Goal: Task Accomplishment & Management: Use online tool/utility

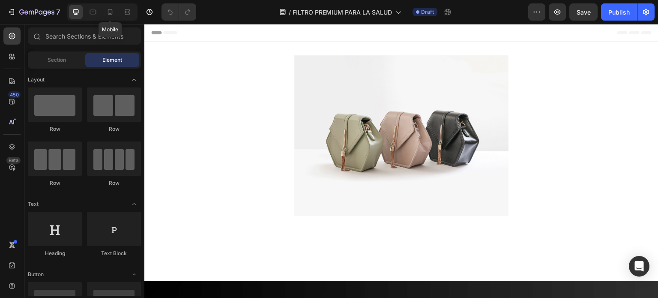
click at [102, 13] on div "Mobile" at bounding box center [102, 11] width 70 height 17
click at [106, 10] on icon at bounding box center [110, 12] width 9 height 9
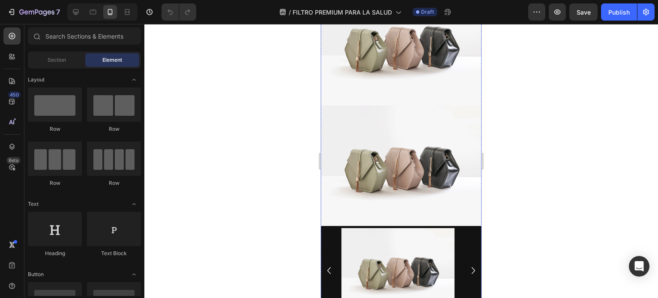
scroll to position [641, 0]
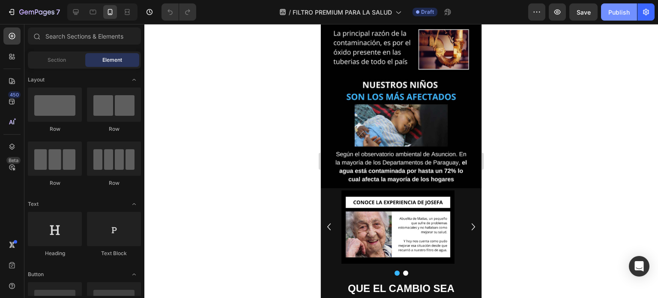
click at [617, 8] on div "Publish" at bounding box center [618, 12] width 21 height 9
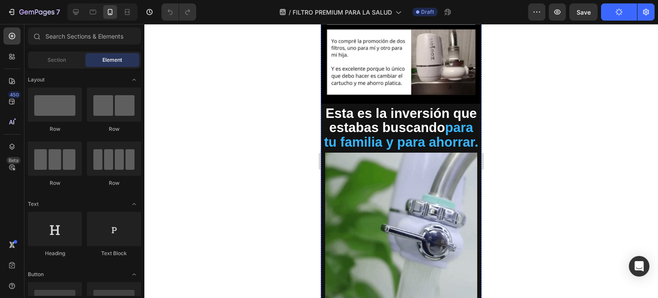
scroll to position [1841, 0]
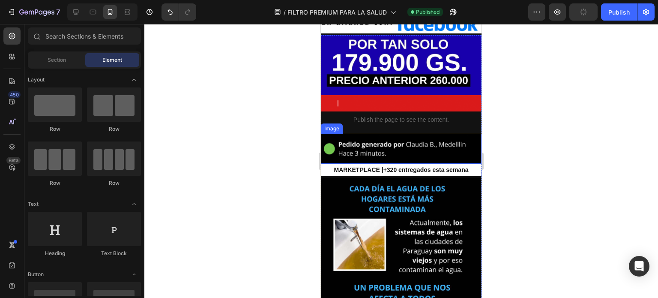
scroll to position [257, 0]
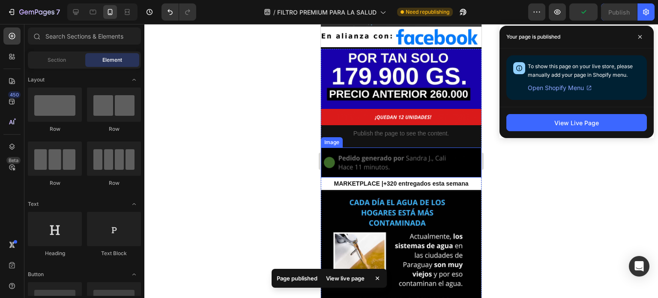
click at [403, 149] on img at bounding box center [401, 162] width 161 height 30
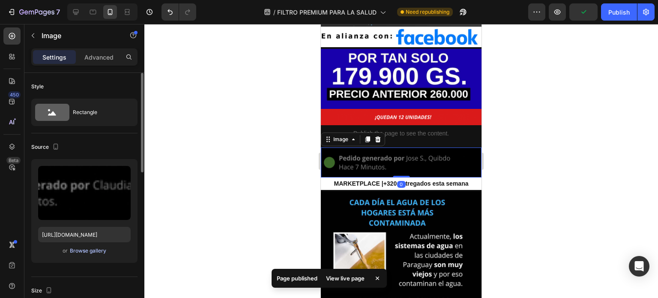
click at [90, 249] on div "Browse gallery" at bounding box center [88, 251] width 36 height 8
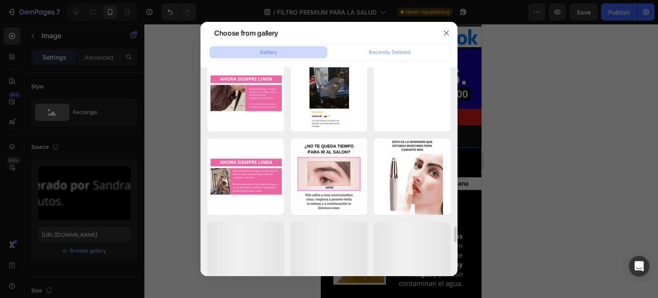
scroll to position [1976, 0]
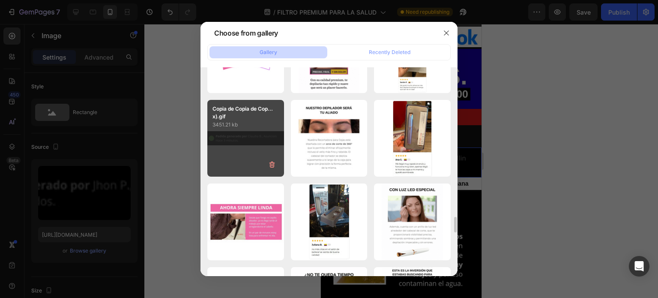
click at [243, 145] on div "Copia de Copia de Cop...x).gif 3451.21 kb" at bounding box center [245, 138] width 77 height 77
type input "[URL][DOMAIN_NAME]"
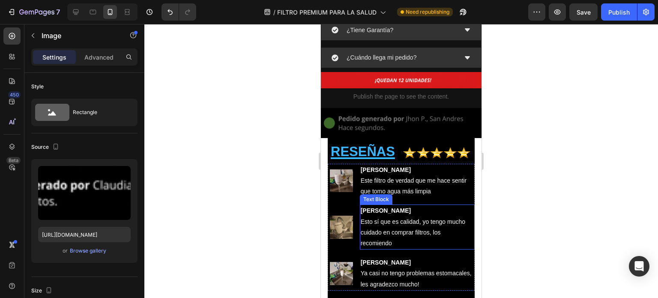
scroll to position [2185, 0]
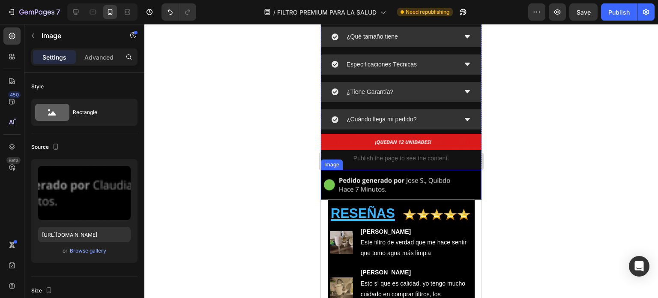
click at [399, 170] on img at bounding box center [401, 185] width 161 height 30
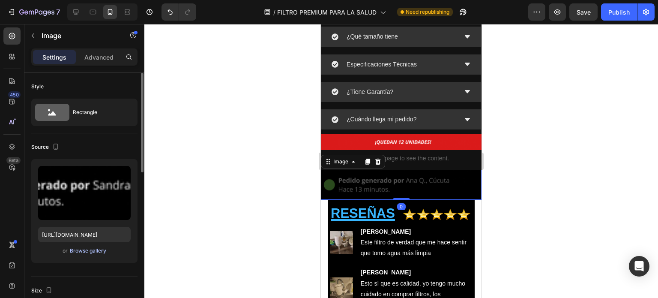
click at [77, 248] on div "Browse gallery" at bounding box center [88, 251] width 36 height 8
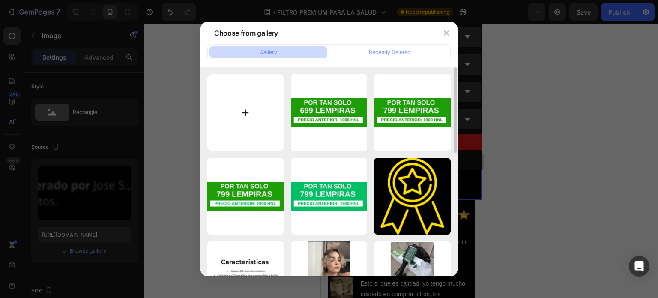
click at [240, 123] on input "file" at bounding box center [245, 112] width 77 height 77
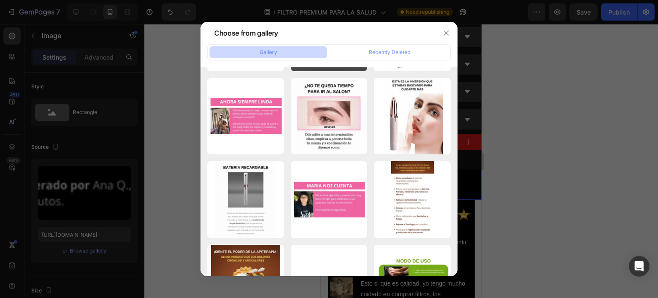
scroll to position [1994, 0]
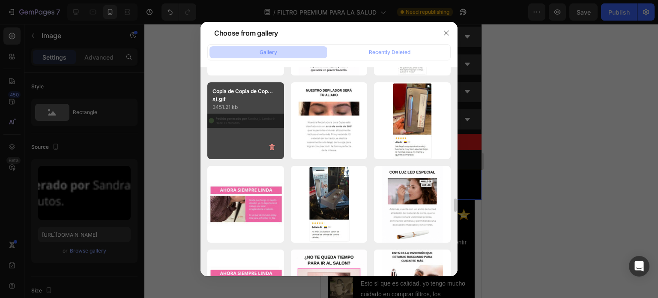
click at [239, 132] on div "Copia de Copia de Cop...x).gif 3451.21 kb" at bounding box center [245, 120] width 77 height 77
type input "[URL][DOMAIN_NAME]"
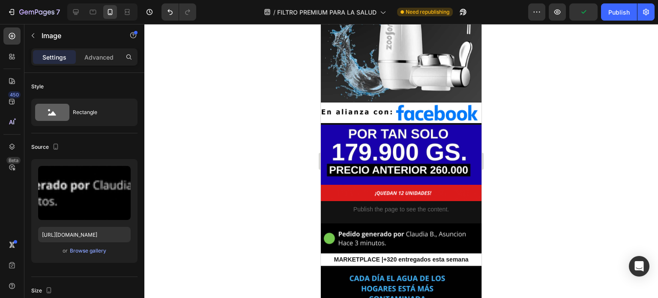
scroll to position [134, 0]
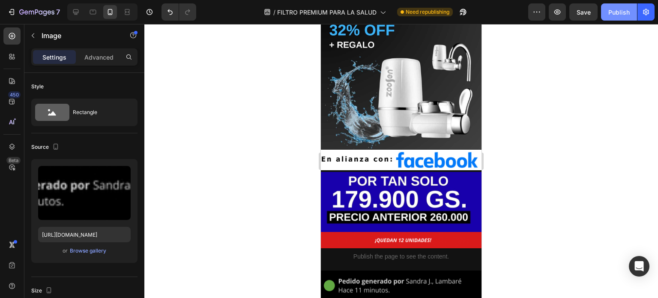
click at [625, 14] on div "Publish" at bounding box center [618, 12] width 21 height 9
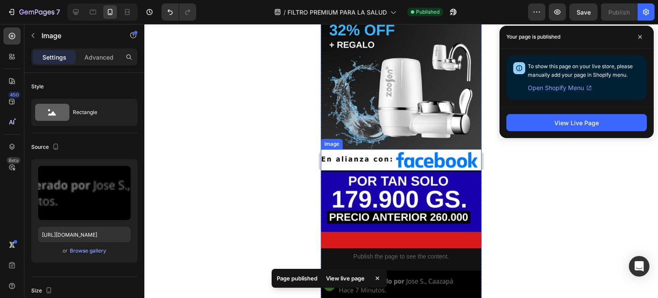
click at [398, 157] on img at bounding box center [401, 159] width 161 height 21
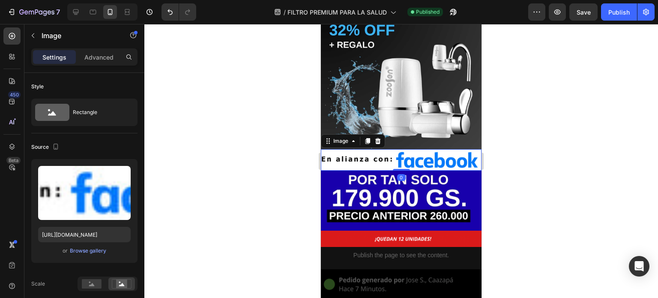
drag, startPoint x: 398, startPoint y: 164, endPoint x: 356, endPoint y: 160, distance: 41.8
click at [399, 156] on div "Image 0" at bounding box center [401, 159] width 161 height 21
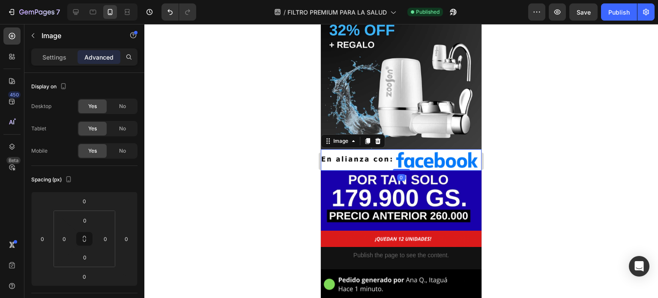
click at [285, 182] on div at bounding box center [401, 161] width 514 height 274
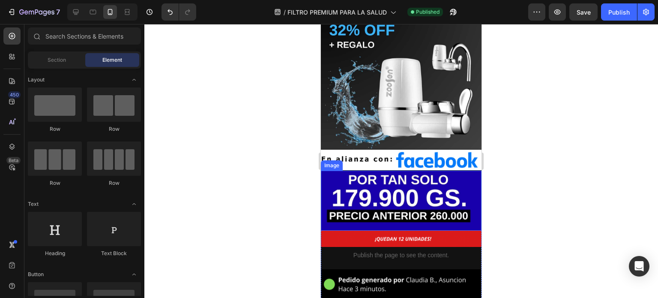
click at [275, 205] on div at bounding box center [401, 161] width 514 height 274
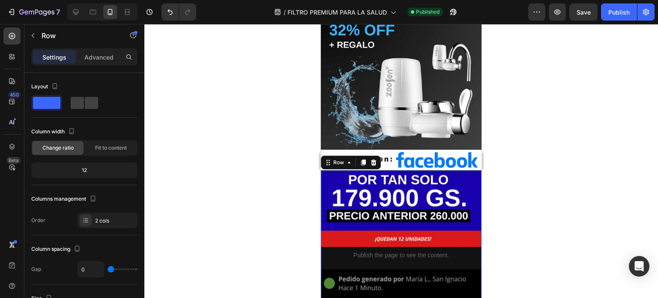
click at [572, 88] on div at bounding box center [401, 161] width 514 height 274
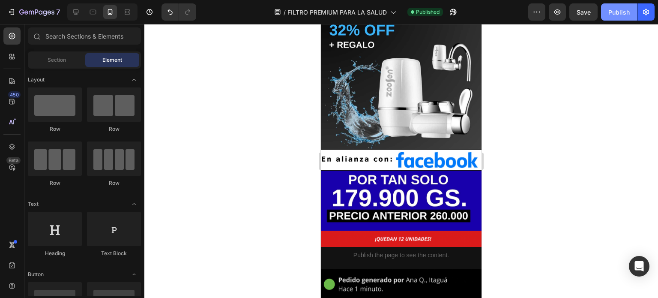
click at [627, 8] on div "Publish" at bounding box center [618, 12] width 21 height 9
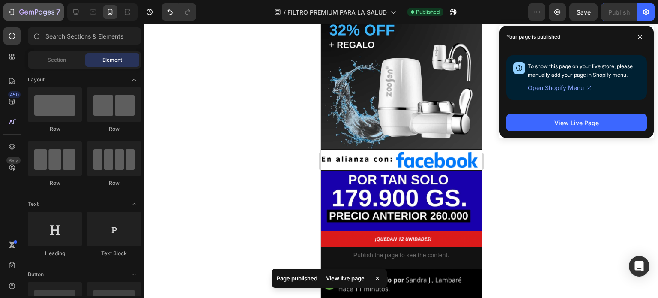
click at [22, 10] on icon "button" at bounding box center [36, 12] width 35 height 7
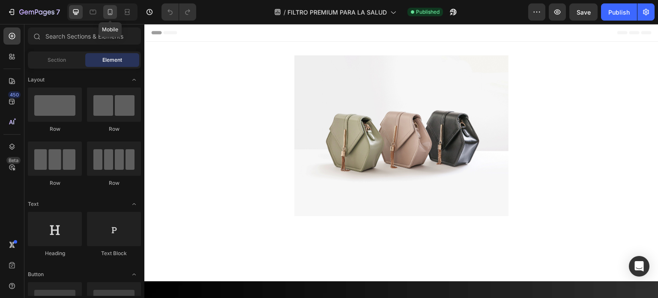
click at [106, 13] on icon at bounding box center [110, 12] width 9 height 9
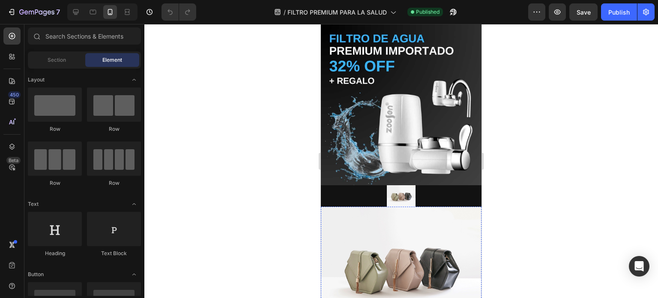
scroll to position [171, 0]
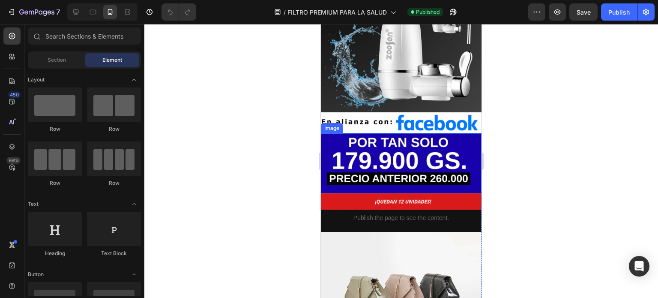
click at [386, 153] on img at bounding box center [401, 163] width 161 height 60
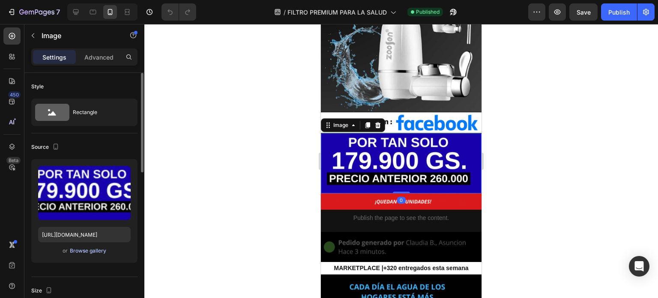
click at [82, 248] on div "Browse gallery" at bounding box center [88, 251] width 36 height 8
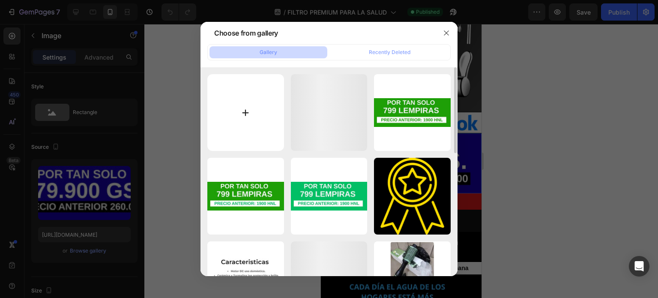
click at [276, 111] on input "file" at bounding box center [245, 112] width 77 height 77
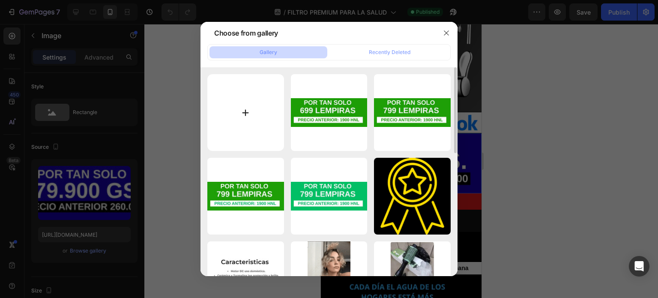
type input "C:\fakepath\Copia de 1 X.jpg"
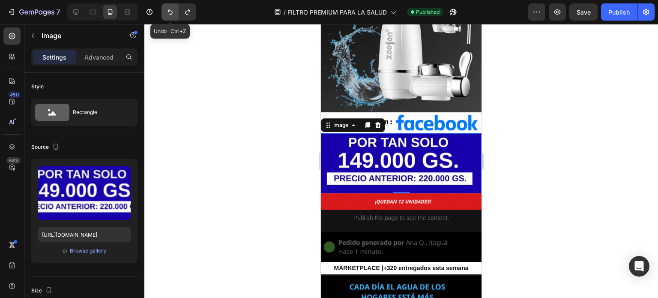
click at [175, 15] on button "Undo/Redo" at bounding box center [170, 11] width 17 height 17
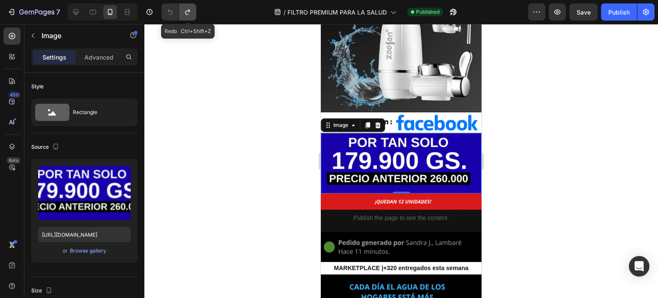
click at [192, 8] on button "Undo/Redo" at bounding box center [187, 11] width 17 height 17
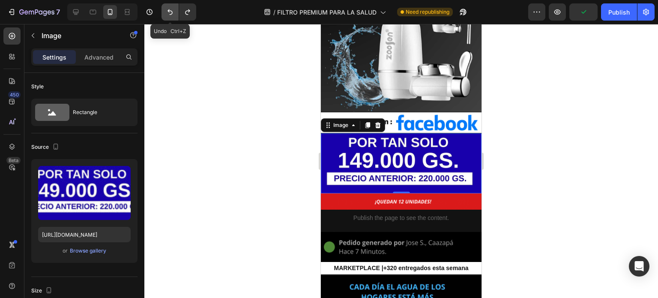
click at [177, 17] on button "Undo/Redo" at bounding box center [170, 11] width 17 height 17
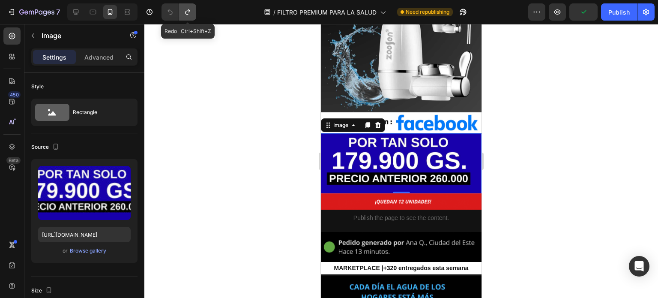
click at [191, 11] on icon "Undo/Redo" at bounding box center [187, 12] width 9 height 9
type input "https://cdn.shopify.com/s/files/1/0699/0905/3606/files/gempages_576007152469017…"
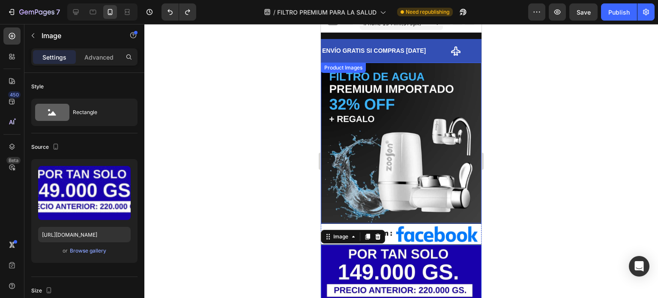
scroll to position [0, 0]
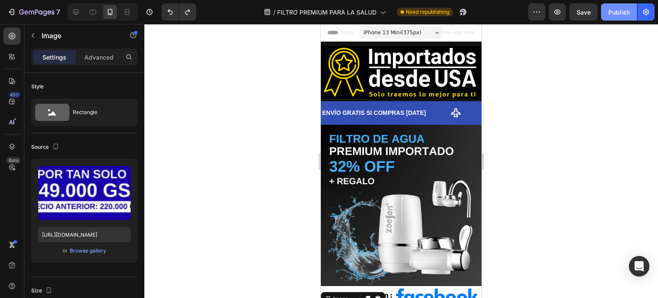
click at [624, 13] on div "Publish" at bounding box center [618, 12] width 21 height 9
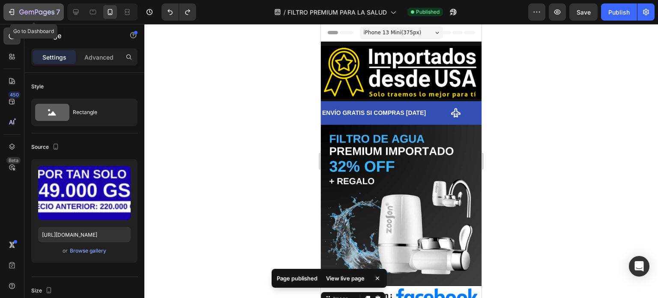
click at [22, 16] on icon "button" at bounding box center [36, 12] width 35 height 7
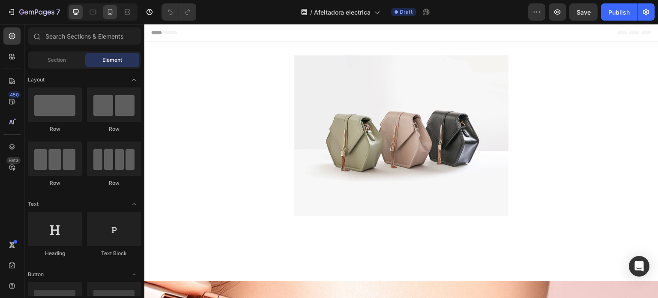
drag, startPoint x: 0, startPoint y: 0, endPoint x: 111, endPoint y: 10, distance: 111.9
click at [615, 11] on div "Publish" at bounding box center [618, 12] width 21 height 9
drag, startPoint x: 113, startPoint y: 8, endPoint x: 132, endPoint y: 21, distance: 22.8
click at [113, 8] on icon at bounding box center [110, 12] width 9 height 9
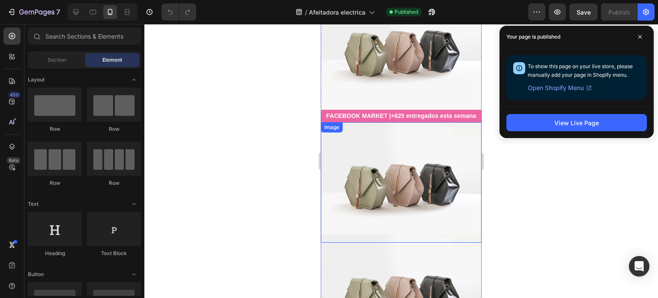
scroll to position [144, 0]
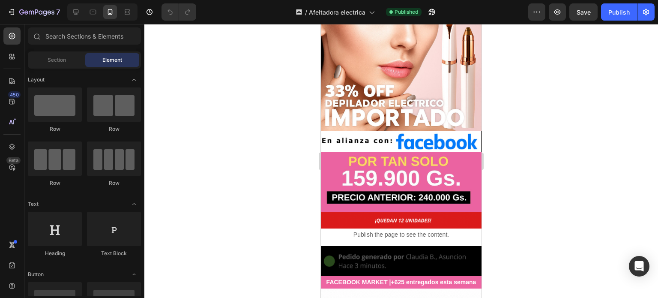
click at [512, 169] on div at bounding box center [401, 161] width 514 height 274
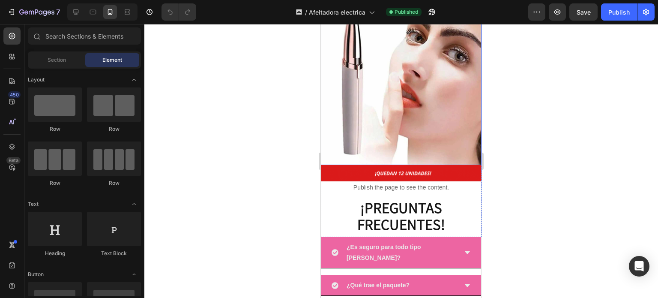
scroll to position [2629, 0]
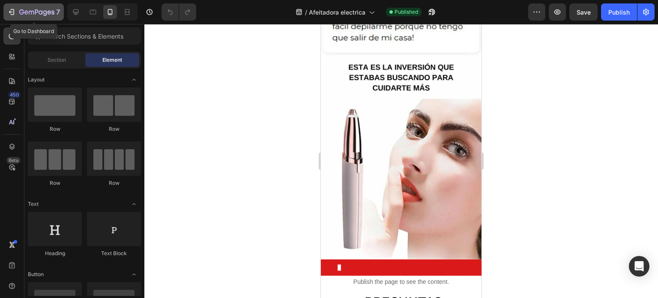
click at [30, 15] on icon "button" at bounding box center [36, 12] width 35 height 7
